Goal: Navigation & Orientation: Find specific page/section

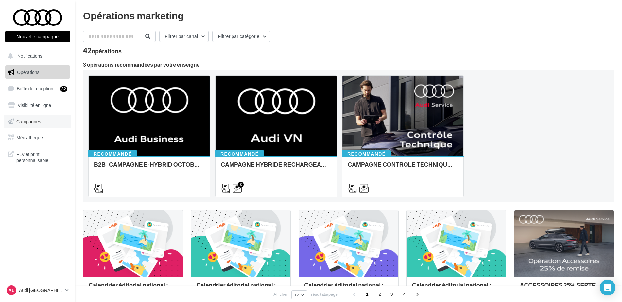
click at [27, 124] on link "Campagnes" at bounding box center [37, 122] width 67 height 14
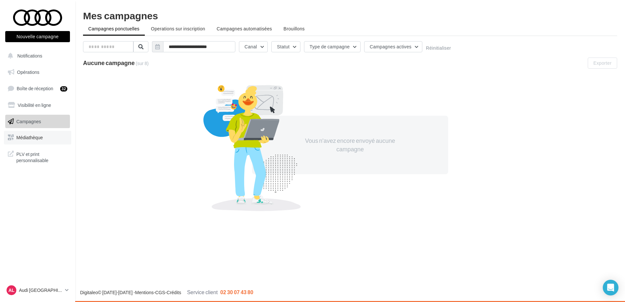
click at [30, 139] on span "Médiathèque" at bounding box center [29, 138] width 26 height 6
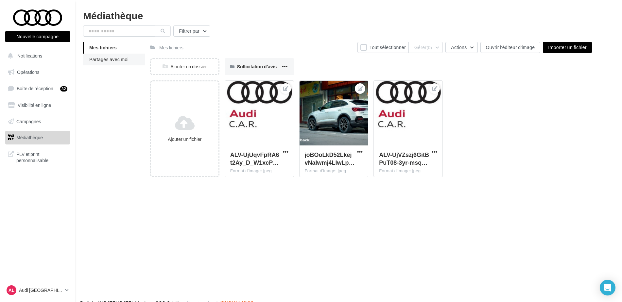
click at [111, 63] on li "Partagés avec moi" at bounding box center [114, 60] width 62 height 12
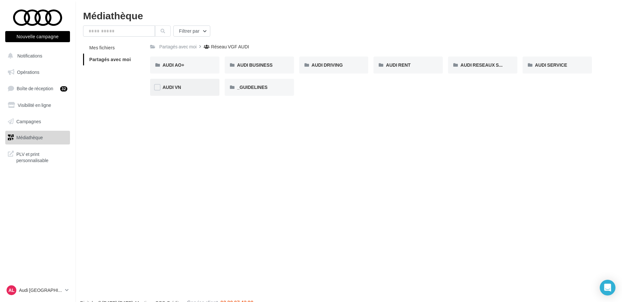
click at [185, 87] on div "AUDI VN" at bounding box center [185, 87] width 44 height 7
click at [30, 162] on span "PLV et print personnalisable" at bounding box center [41, 157] width 51 height 14
click at [71, 290] on div "AL Audi LA ROCHELLE audi-laro-auf" at bounding box center [37, 293] width 75 height 18
click at [66, 289] on icon at bounding box center [67, 290] width 4 height 6
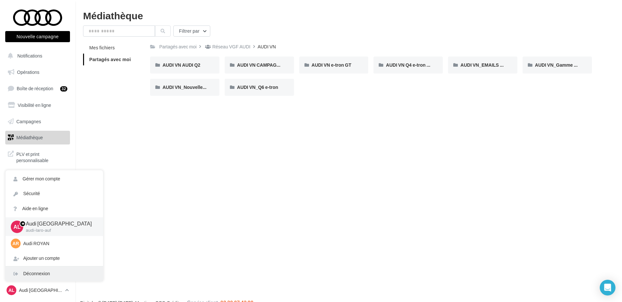
click at [40, 273] on div "Déconnexion" at bounding box center [54, 273] width 97 height 15
